Goal: Navigation & Orientation: Find specific page/section

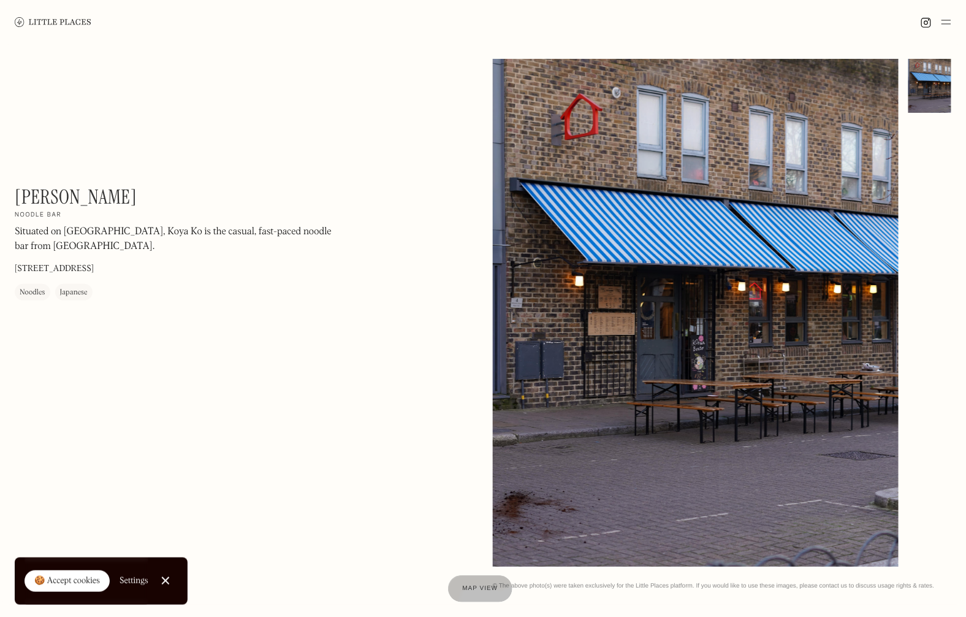
drag, startPoint x: 787, startPoint y: 265, endPoint x: 562, endPoint y: 245, distance: 225.9
click at [562, 245] on div at bounding box center [696, 313] width 406 height 508
drag, startPoint x: 598, startPoint y: 273, endPoint x: 727, endPoint y: 245, distance: 131.1
click at [727, 245] on div at bounding box center [696, 313] width 406 height 508
click at [188, 576] on div "🍪 Accept cookies Settings Close Cookie Popup" at bounding box center [101, 580] width 173 height 47
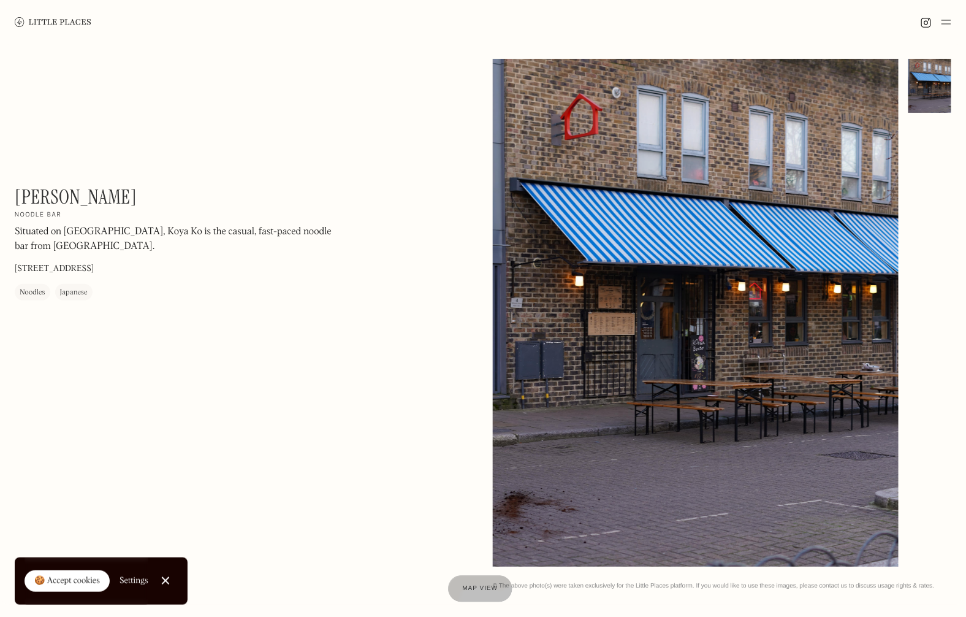
click at [172, 578] on link "Close Cookie Popup" at bounding box center [165, 580] width 25 height 25
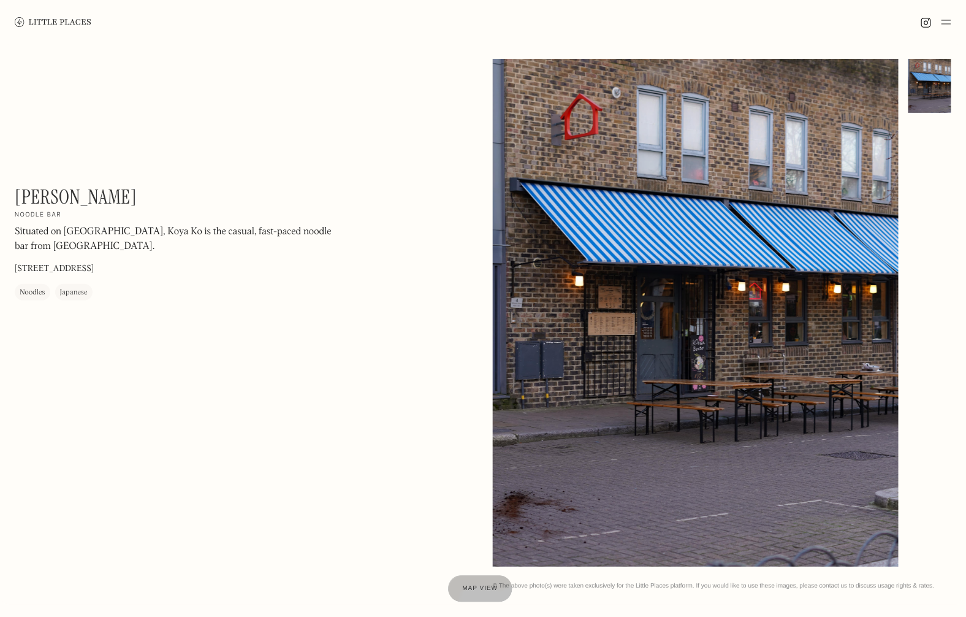
click at [922, 84] on div at bounding box center [930, 86] width 43 height 54
click at [476, 584] on div "Map view" at bounding box center [480, 588] width 37 height 13
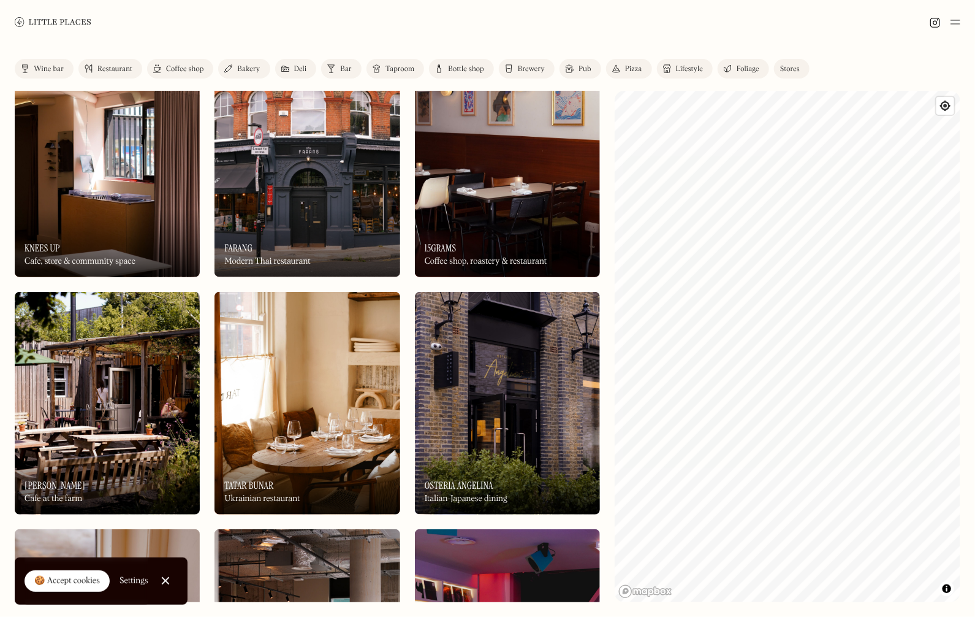
scroll to position [1224, 0]
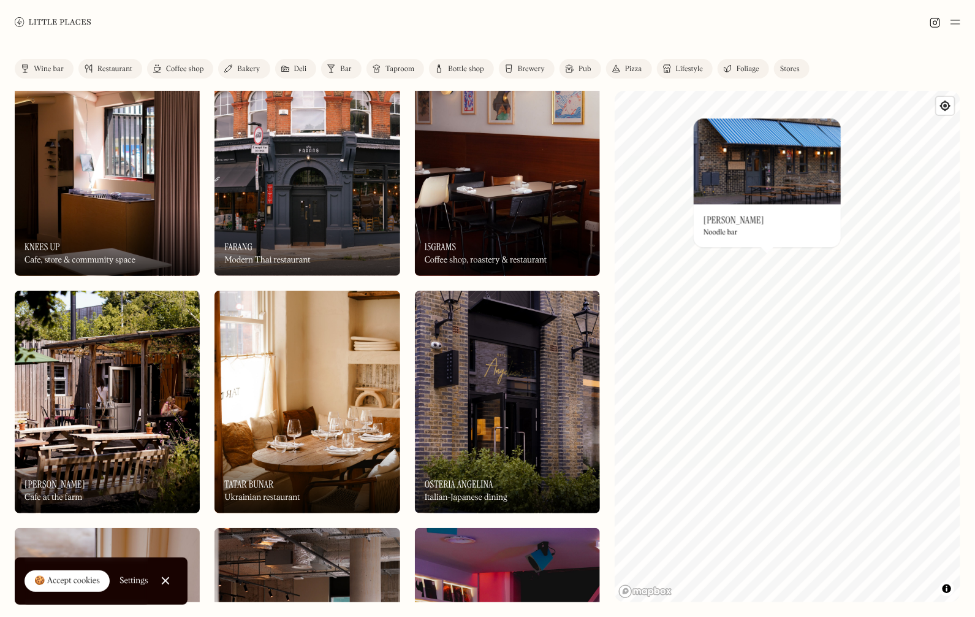
click at [785, 188] on img at bounding box center [767, 161] width 147 height 86
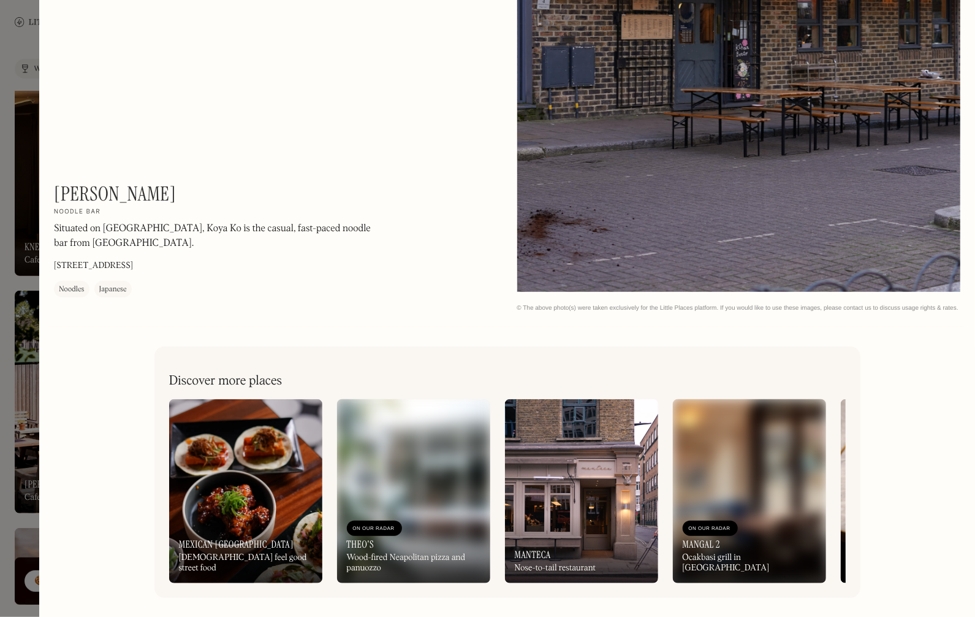
scroll to position [71, 0]
